Goal: Task Accomplishment & Management: Manage account settings

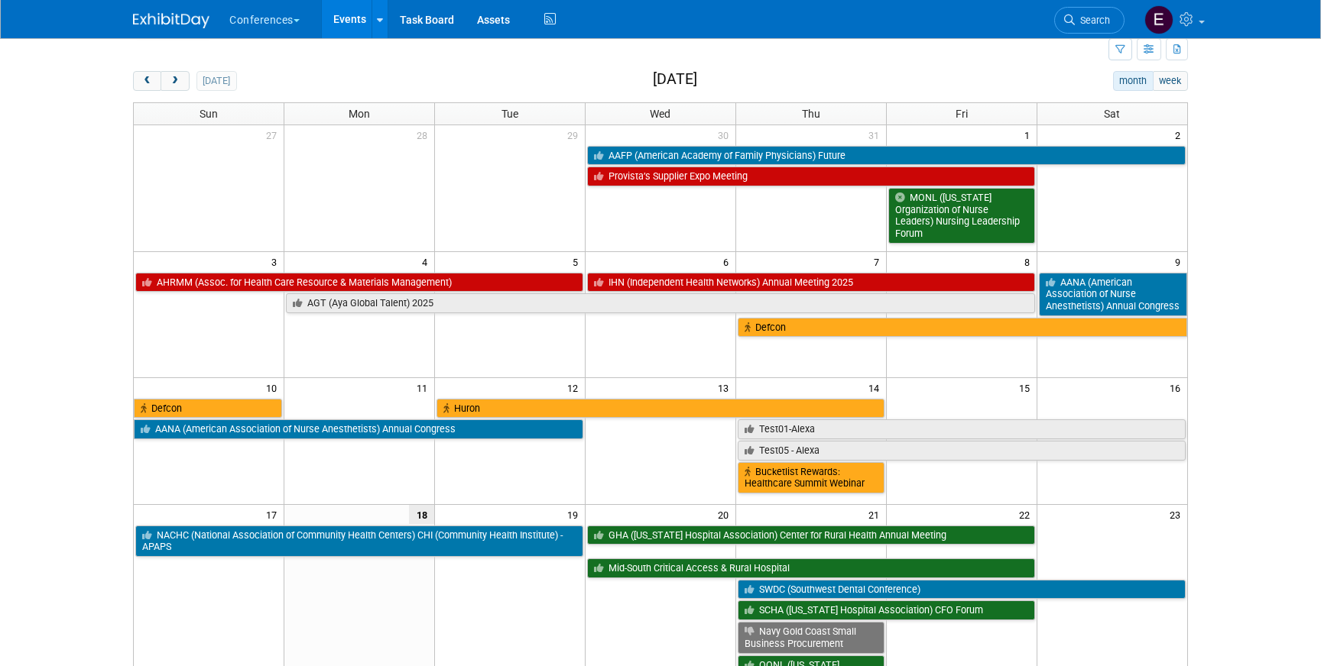
scroll to position [58, 0]
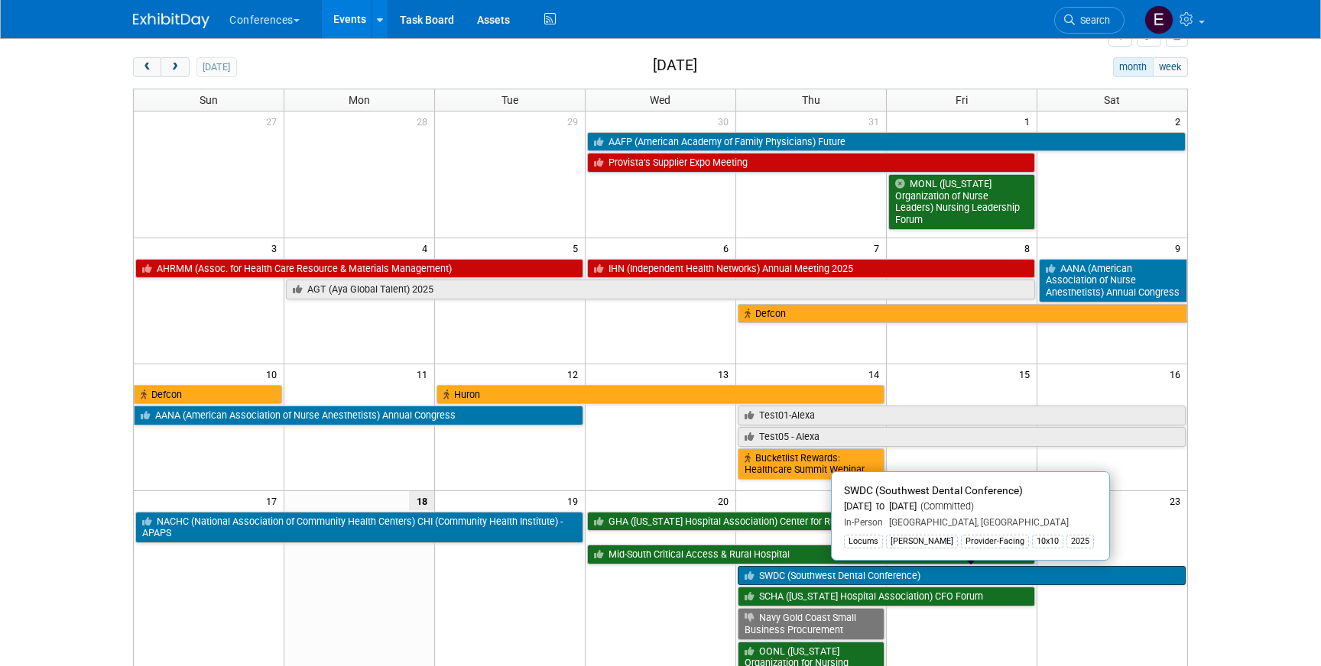
click at [872, 579] on link "SWDC (Southwest Dental Conference)" at bounding box center [961, 576] width 448 height 20
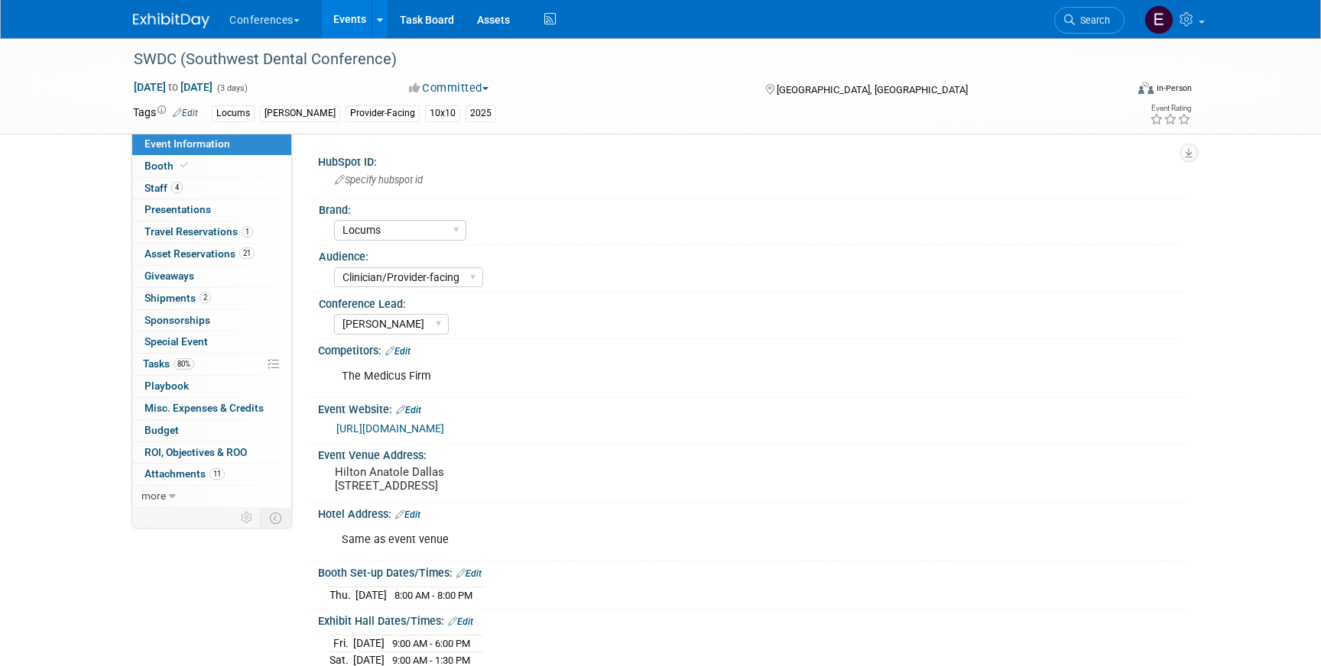
select select "Locums"
select select "Clinician/Provider-facing"
select select "Mel"
click at [165, 364] on span "Tasks 80%" at bounding box center [168, 364] width 51 height 12
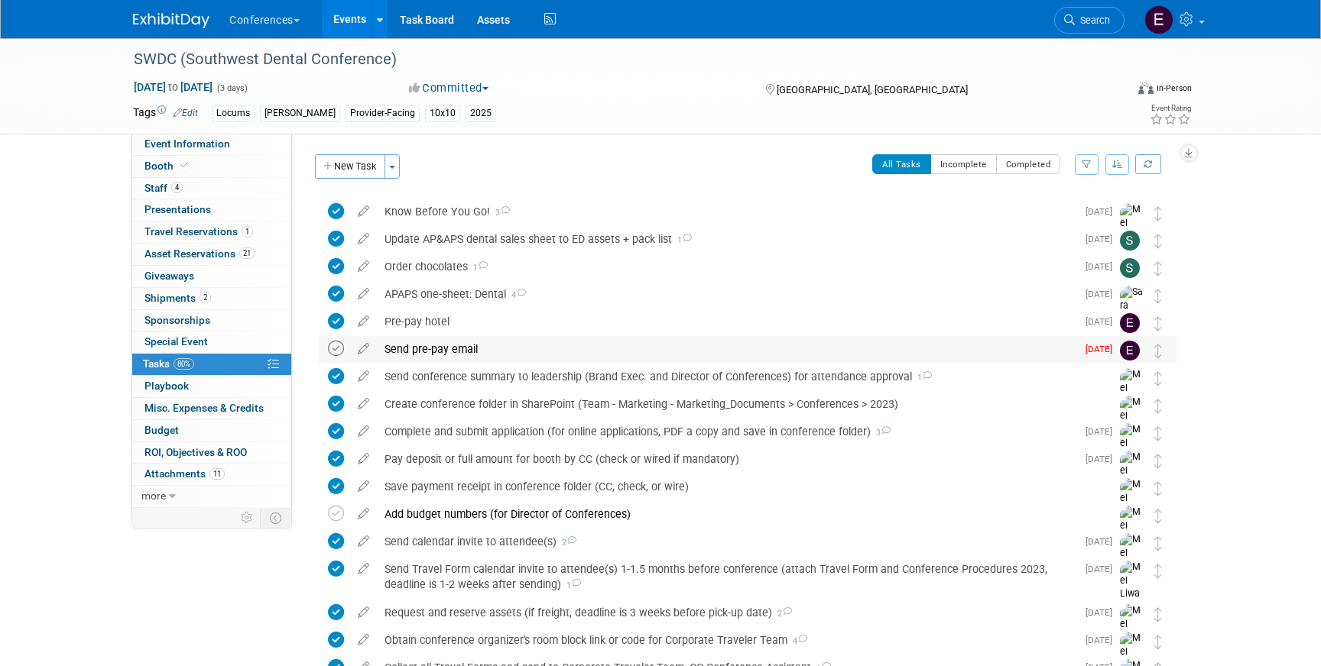
click at [332, 353] on icon at bounding box center [336, 349] width 16 height 16
